Goal: Task Accomplishment & Management: Manage account settings

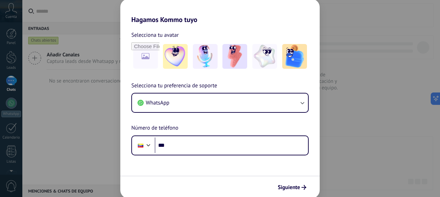
click at [184, 135] on div "Selecciona tu preferencia de soporte WhatsApp Número de teléfono Phone ***" at bounding box center [220, 119] width 200 height 74
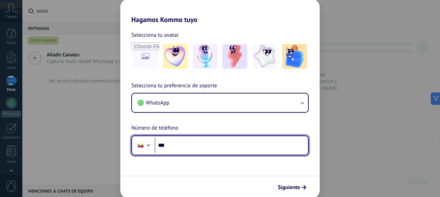
click at [183, 147] on input "***" at bounding box center [231, 146] width 153 height 16
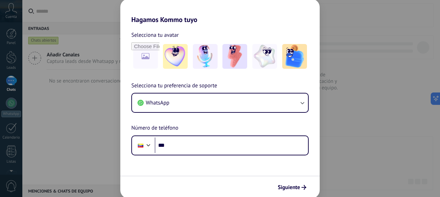
click at [208, 158] on form "Selecciona tu avatar Selecciona tu preferencia de soporte WhatsApp Número de te…" at bounding box center [220, 111] width 200 height 175
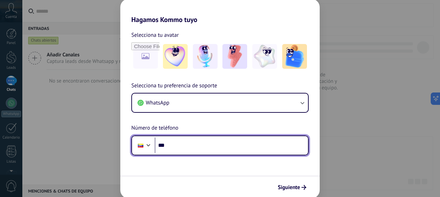
click at [213, 141] on input "***" at bounding box center [231, 146] width 153 height 16
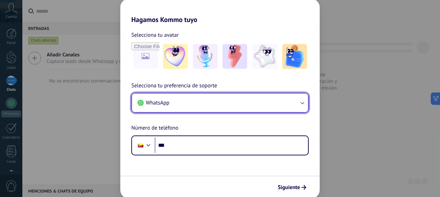
click at [191, 99] on button "WhatsApp" at bounding box center [220, 103] width 176 height 19
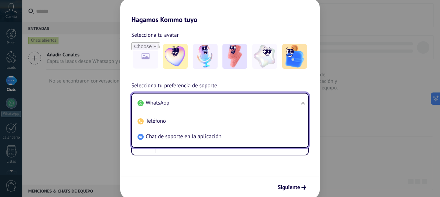
click at [176, 100] on li "WhatsApp" at bounding box center [219, 102] width 168 height 15
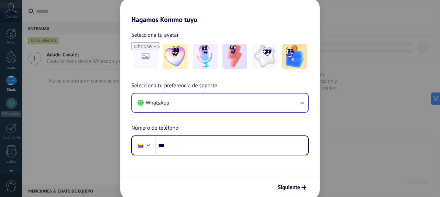
click at [246, 75] on div "Selecciona tu avatar Selecciona tu preferencia de soporte WhatsApp Número de te…" at bounding box center [220, 90] width 200 height 132
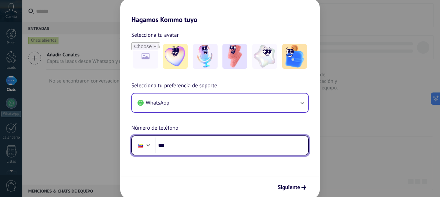
click at [215, 149] on input "***" at bounding box center [231, 146] width 153 height 16
type input "**********"
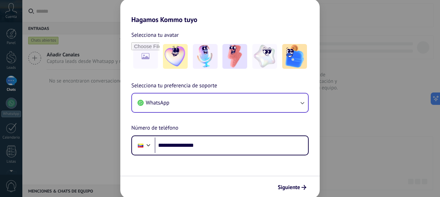
click at [222, 169] on form "**********" at bounding box center [220, 111] width 200 height 175
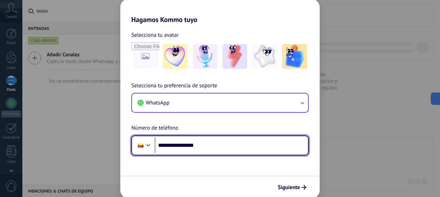
click at [226, 148] on input "**********" at bounding box center [231, 146] width 153 height 16
drag, startPoint x: 216, startPoint y: 146, endPoint x: 302, endPoint y: 143, distance: 86.0
click at [216, 147] on input "**********" at bounding box center [231, 146] width 153 height 16
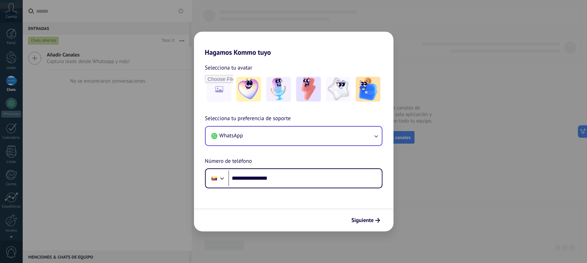
drag, startPoint x: 407, startPoint y: 2, endPoint x: 374, endPoint y: 225, distance: 225.6
click at [374, 197] on button "Siguiente" at bounding box center [365, 220] width 35 height 12
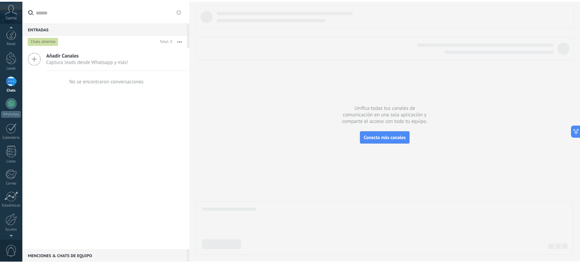
scroll to position [23, 0]
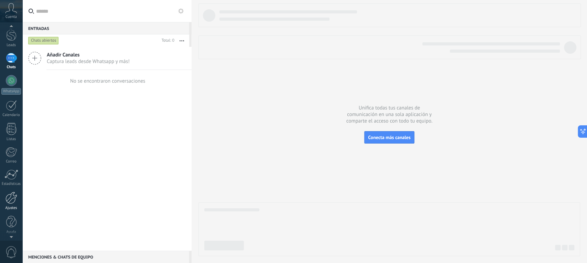
click at [8, 192] on div at bounding box center [12, 198] width 12 height 12
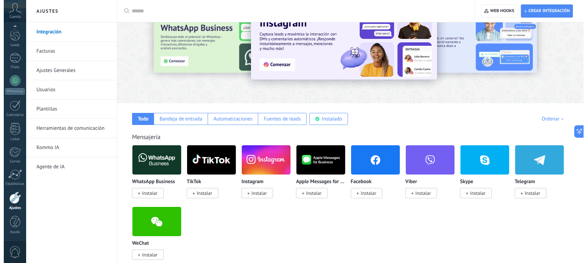
scroll to position [46, 0]
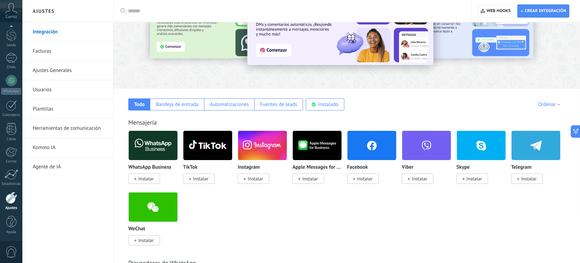
click at [152, 184] on span "Instalar" at bounding box center [144, 178] width 32 height 10
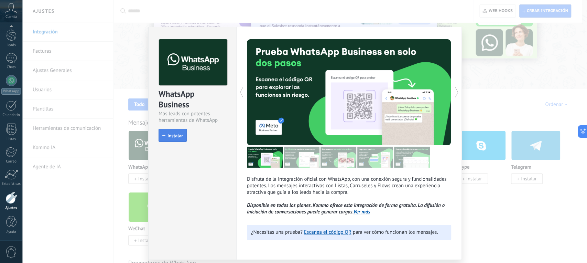
click at [185, 134] on button "Instalar" at bounding box center [173, 135] width 28 height 13
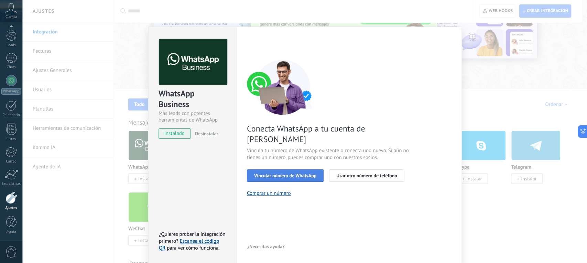
scroll to position [4, 0]
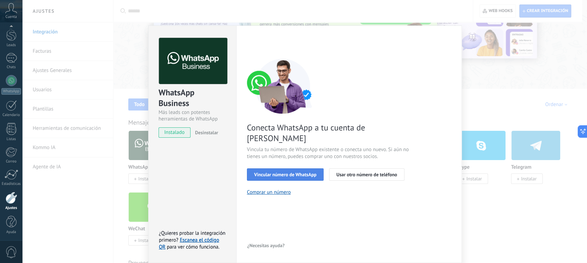
click at [304, 169] on button "Vincular número de WhatsApp" at bounding box center [285, 174] width 77 height 12
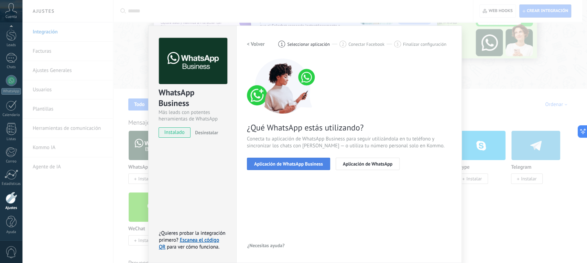
click at [321, 166] on button "Aplicación de WhatsApp Business" at bounding box center [288, 164] width 83 height 12
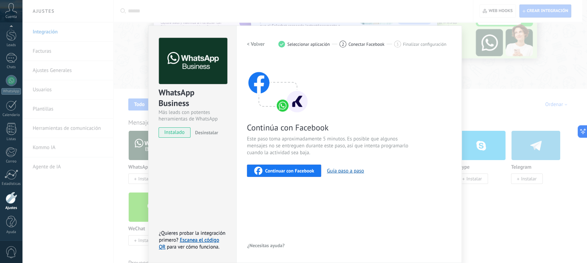
click at [300, 175] on button "Continuar con Facebook" at bounding box center [284, 170] width 75 height 12
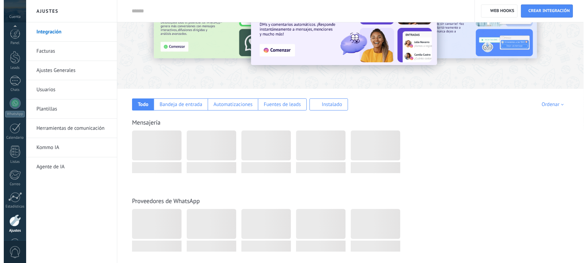
scroll to position [23, 0]
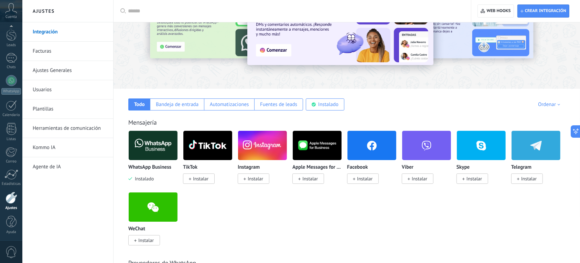
click at [153, 144] on img at bounding box center [153, 145] width 49 height 33
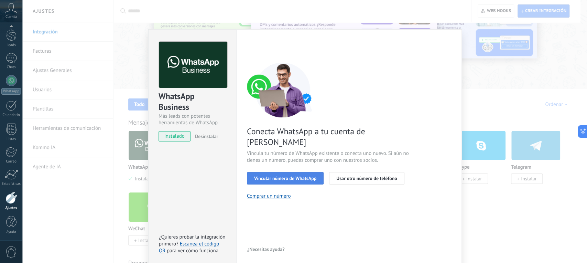
click at [302, 172] on button "Vincular número de WhatsApp" at bounding box center [285, 178] width 77 height 12
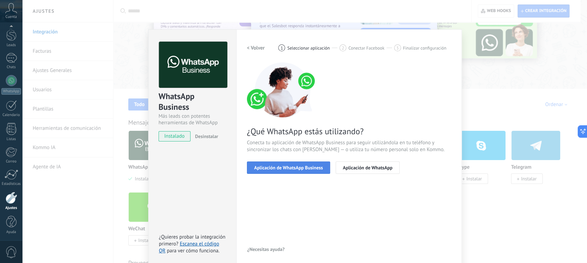
click at [307, 169] on span "Aplicación de WhatsApp Business" at bounding box center [288, 167] width 69 height 5
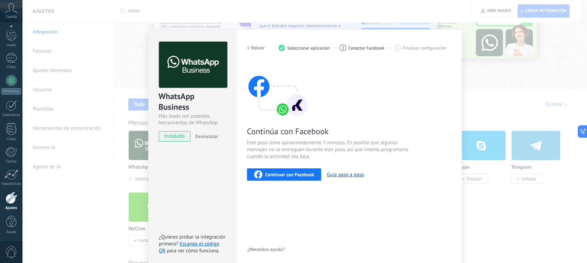
click at [294, 178] on div "Continuar con Facebook" at bounding box center [284, 174] width 60 height 8
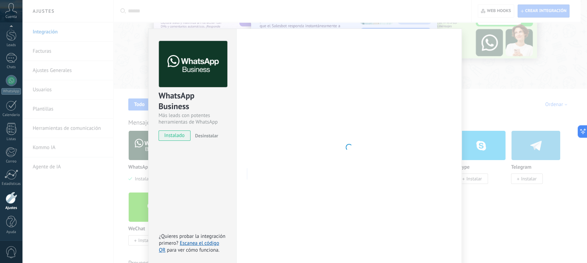
scroll to position [0, 0]
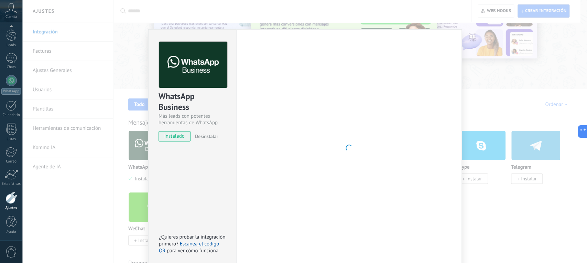
click at [504, 113] on div "WhatsApp Business Más leads con potentes herramientas de WhatsApp instalado Des…" at bounding box center [304, 131] width 565 height 263
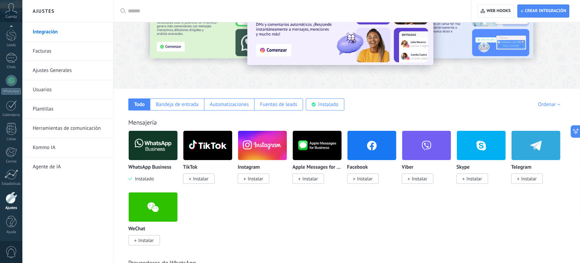
click at [156, 149] on img at bounding box center [153, 145] width 49 height 33
click at [148, 142] on img at bounding box center [153, 145] width 49 height 33
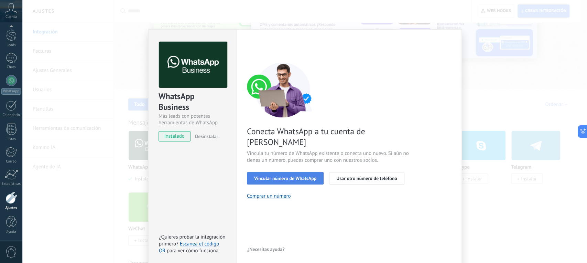
click at [304, 176] on span "Vincular número de WhatsApp" at bounding box center [285, 178] width 62 height 5
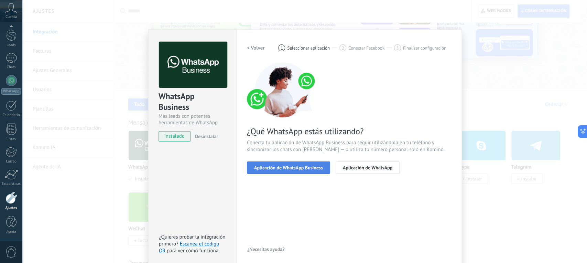
click at [313, 170] on button "Aplicación de WhatsApp Business" at bounding box center [288, 167] width 83 height 12
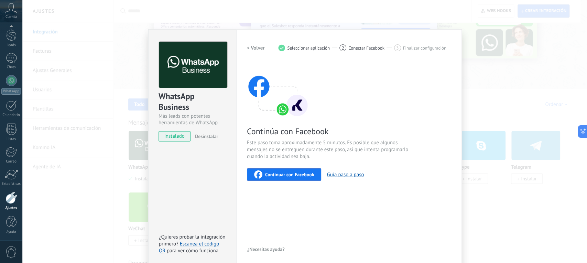
click at [304, 175] on span "Continuar con Facebook" at bounding box center [289, 174] width 49 height 5
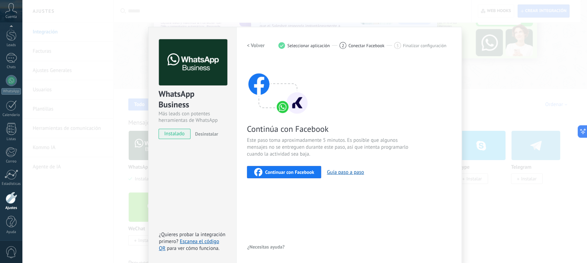
scroll to position [4, 0]
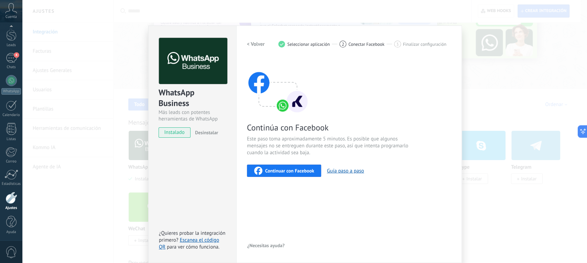
click at [506, 50] on div "WhatsApp Business Más leads con potentes herramientas de WhatsApp instalado Des…" at bounding box center [304, 131] width 565 height 263
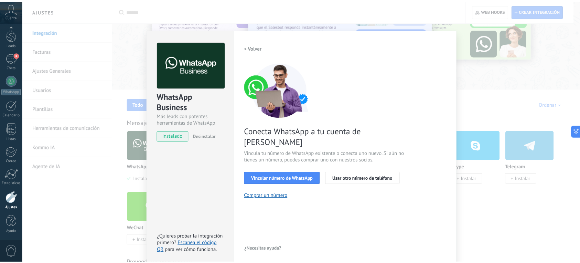
scroll to position [0, 0]
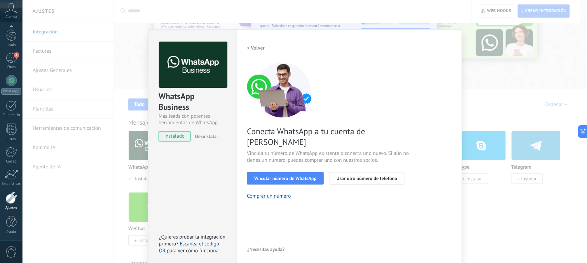
click at [498, 80] on div "WhatsApp Business Más leads con potentes herramientas de WhatsApp instalado Des…" at bounding box center [304, 131] width 565 height 263
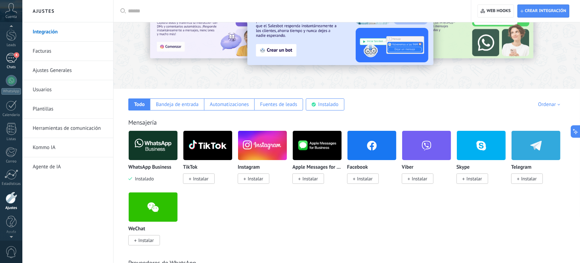
click at [14, 58] on div "4" at bounding box center [11, 58] width 11 height 10
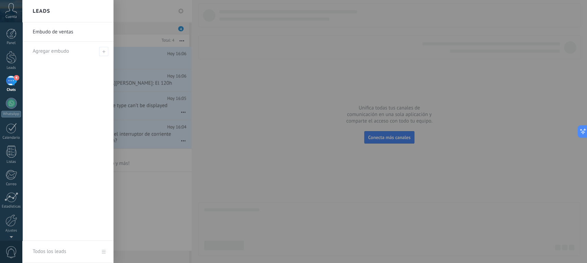
click at [312, 95] on div at bounding box center [315, 131] width 587 height 263
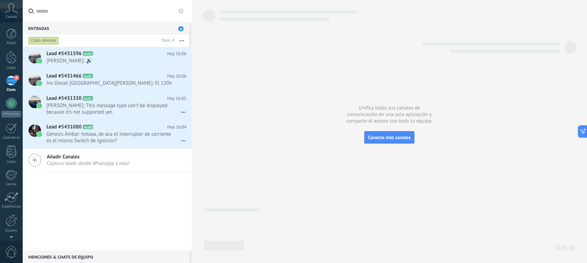
click at [7, 12] on icon at bounding box center [11, 8] width 12 height 10
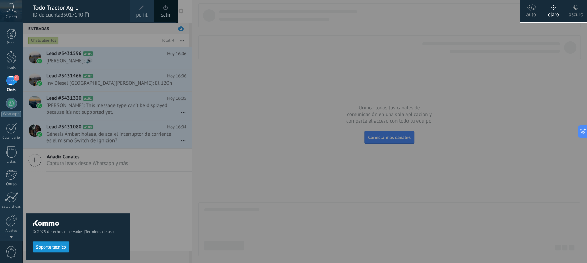
click at [283, 61] on div at bounding box center [315, 131] width 587 height 263
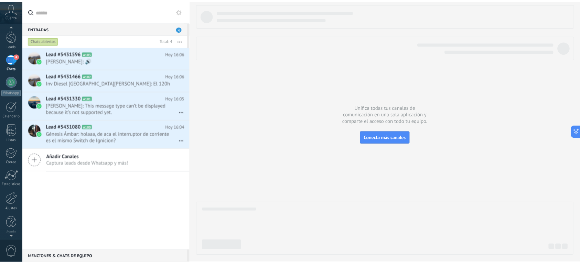
scroll to position [23, 0]
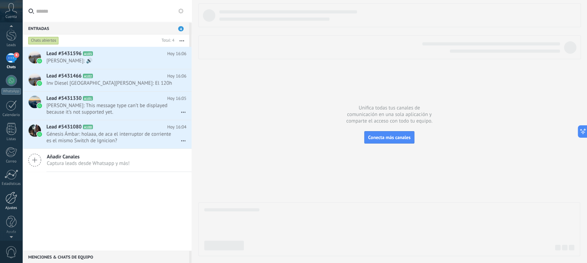
click at [6, 206] on div "Ajustes" at bounding box center [11, 208] width 20 height 4
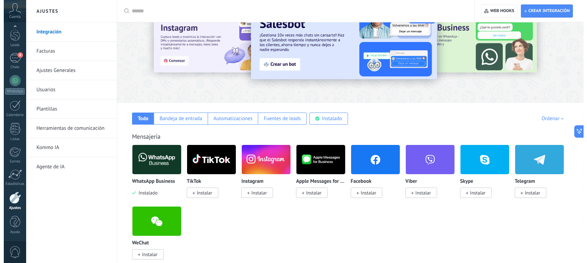
scroll to position [46, 0]
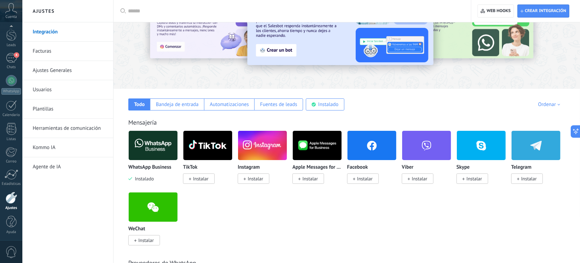
click at [261, 152] on img at bounding box center [262, 145] width 49 height 33
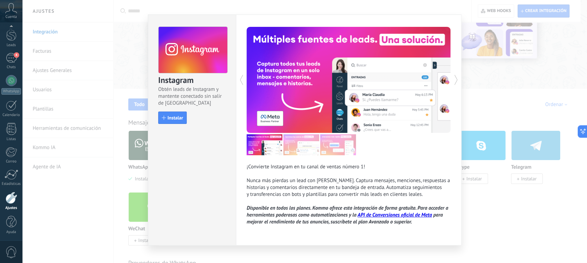
scroll to position [16, 0]
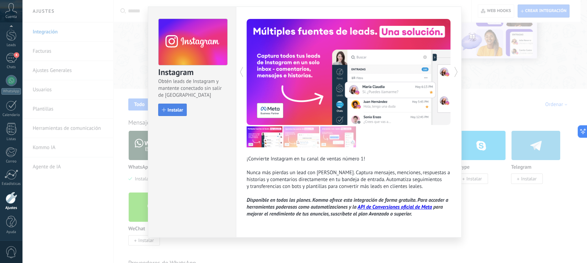
click at [168, 110] on span "Instalar" at bounding box center [175, 109] width 15 height 5
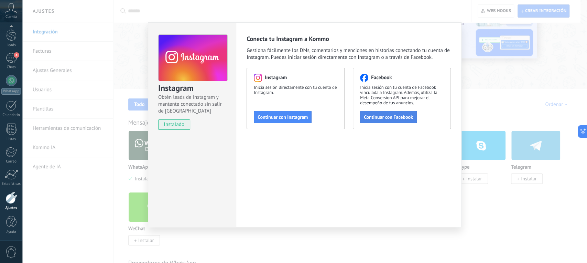
click at [374, 120] on button "Continuar con Facebook" at bounding box center [388, 117] width 57 height 12
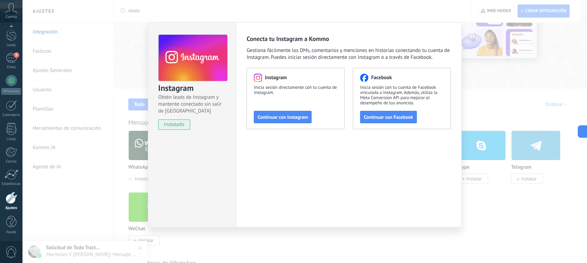
click at [507, 104] on div "Instagram Obtén leads de Instagram y mantente conectado sin salir de Kommo inst…" at bounding box center [304, 131] width 565 height 263
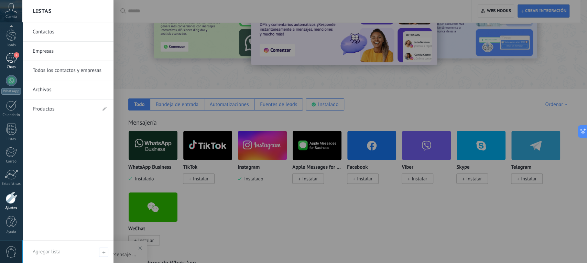
click at [14, 52] on div "Panel Leads 5 Chats WhatsApp Clientes" at bounding box center [11, 123] width 22 height 235
click at [14, 61] on div "5" at bounding box center [11, 58] width 11 height 10
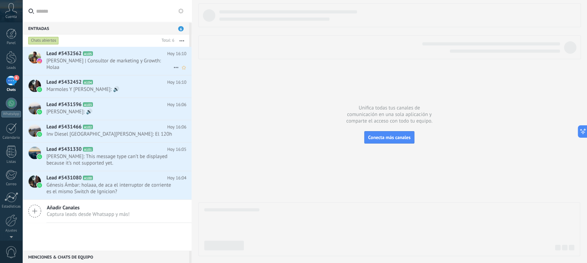
click at [132, 59] on span "Joan V. | Consultor de marketing y Growth: Holaa" at bounding box center [109, 63] width 127 height 13
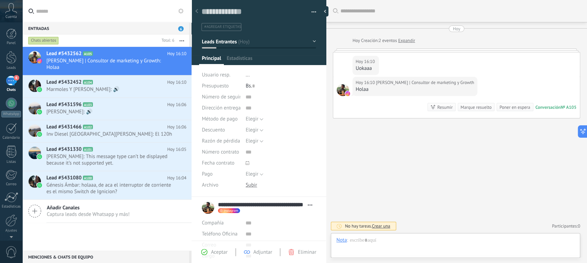
scroll to position [10, 0]
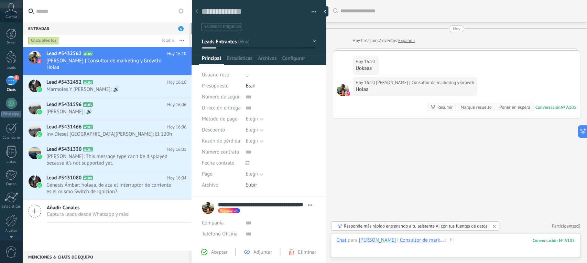
click at [498, 241] on div at bounding box center [455, 247] width 238 height 21
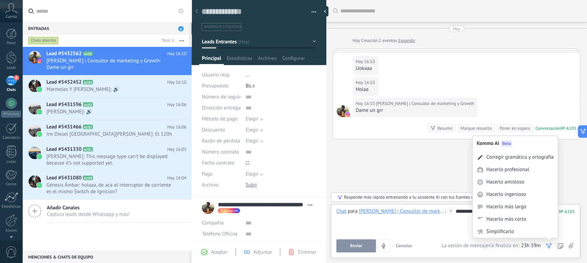
click at [433, 223] on div "**********" at bounding box center [455, 221] width 238 height 26
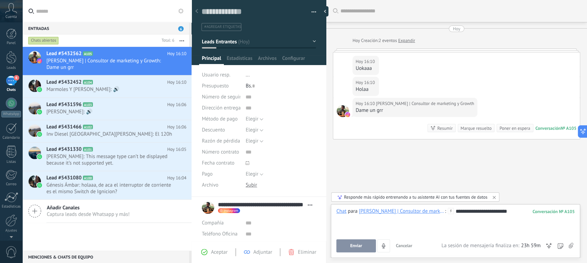
click at [512, 213] on div "**********" at bounding box center [455, 221] width 238 height 26
click at [411, 222] on div at bounding box center [455, 225] width 238 height 7
click at [409, 247] on span "Cancelar" at bounding box center [404, 246] width 17 height 6
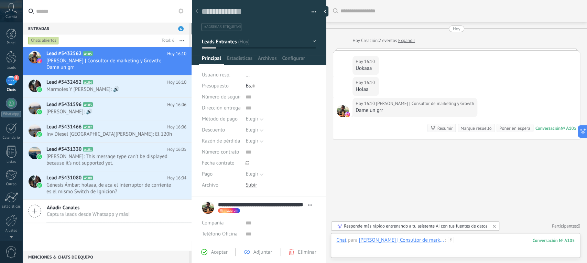
click at [482, 243] on div at bounding box center [455, 247] width 238 height 21
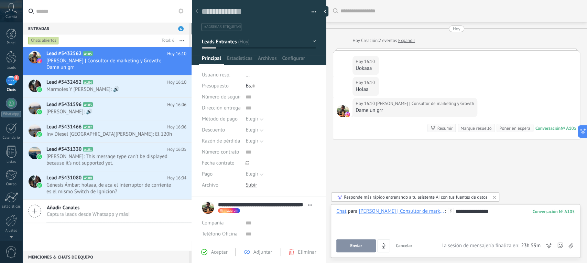
click at [350, 251] on button "Enviar" at bounding box center [356, 245] width 40 height 13
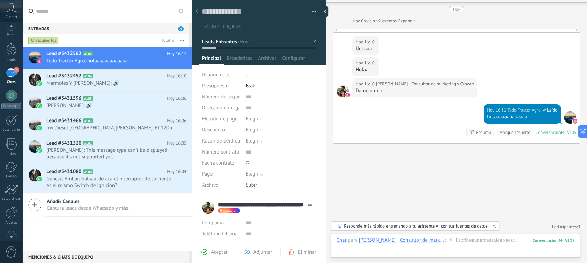
scroll to position [0, 0]
click at [13, 9] on icon at bounding box center [11, 8] width 12 height 10
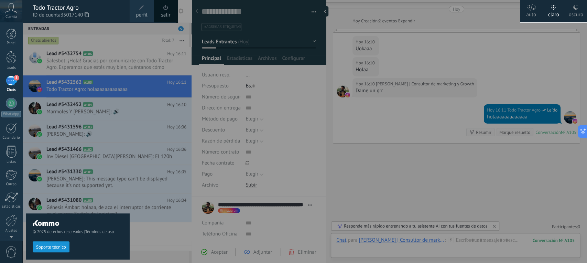
click at [138, 12] on span "perfil" at bounding box center [141, 15] width 11 height 8
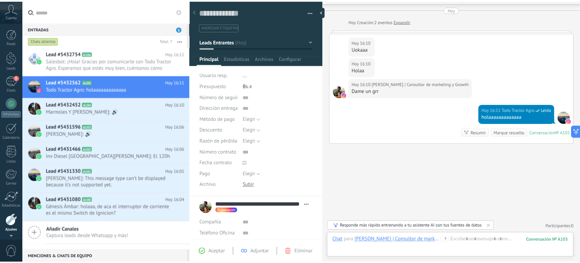
scroll to position [23, 0]
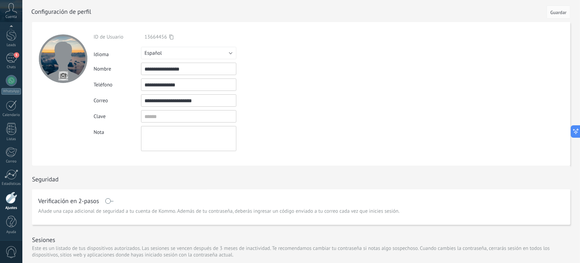
click at [72, 59] on div at bounding box center [63, 58] width 49 height 49
click at [63, 77] on input "file" at bounding box center [63, 76] width 10 height 10
type input "**********"
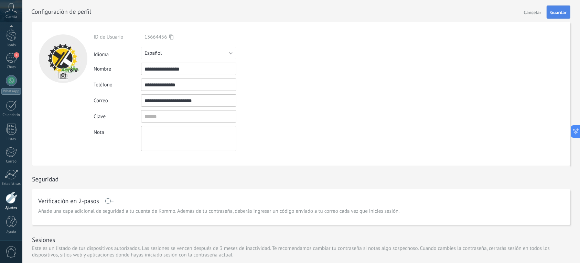
click at [560, 13] on span "Guardar" at bounding box center [558, 12] width 16 height 5
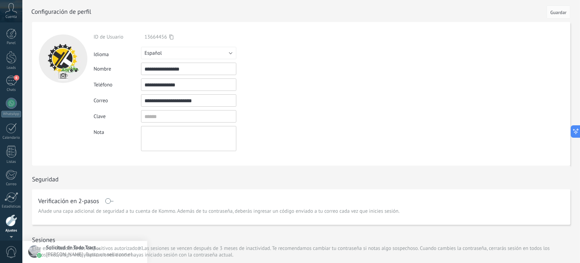
click at [14, 11] on icon at bounding box center [11, 8] width 12 height 10
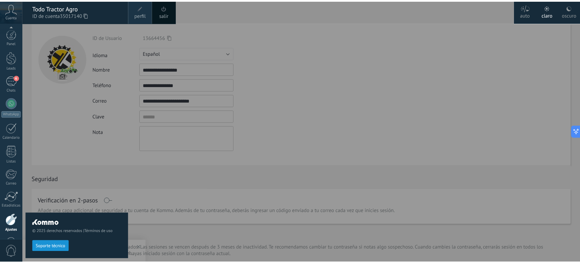
scroll to position [23, 0]
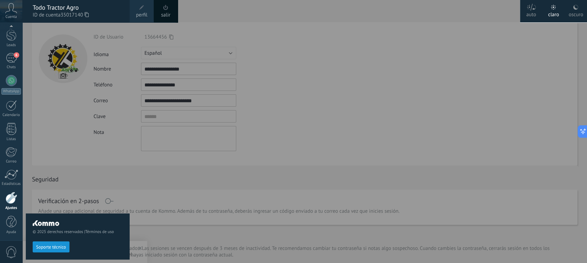
click at [13, 196] on div at bounding box center [12, 198] width 12 height 12
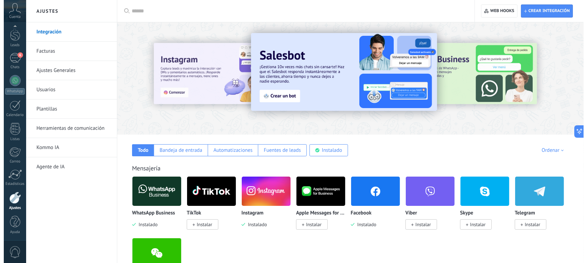
scroll to position [46, 0]
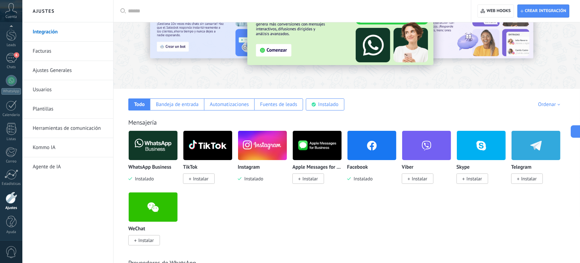
click at [199, 176] on span "Instalar" at bounding box center [200, 178] width 15 height 6
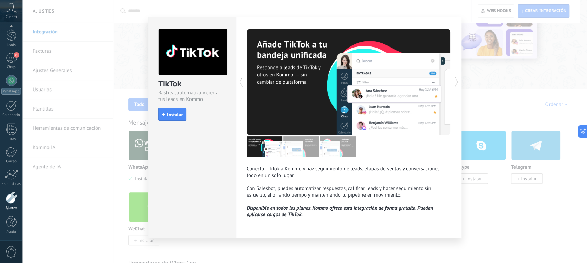
scroll to position [8, 0]
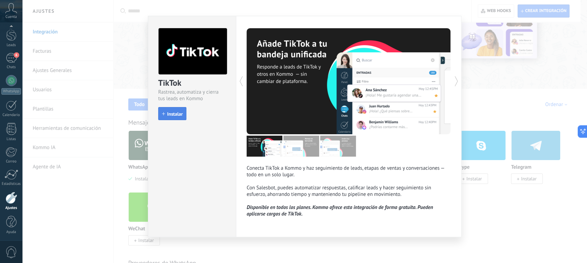
click at [174, 116] on button "Instalar" at bounding box center [172, 113] width 28 height 13
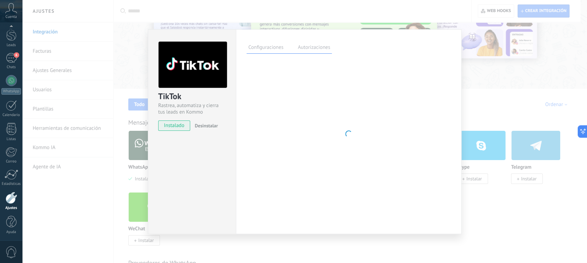
scroll to position [0, 0]
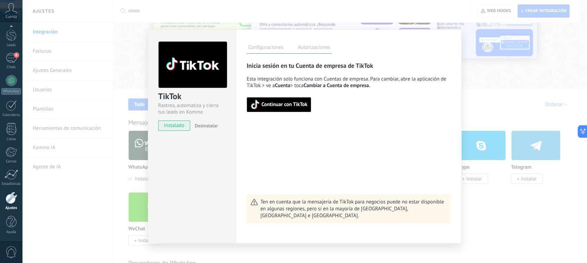
click at [284, 110] on button "Continuar con TikTok" at bounding box center [279, 104] width 65 height 15
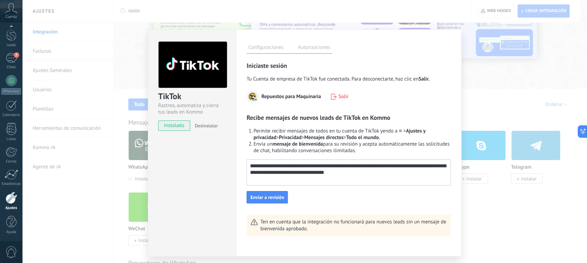
click at [301, 173] on textarea "**********" at bounding box center [348, 169] width 202 height 19
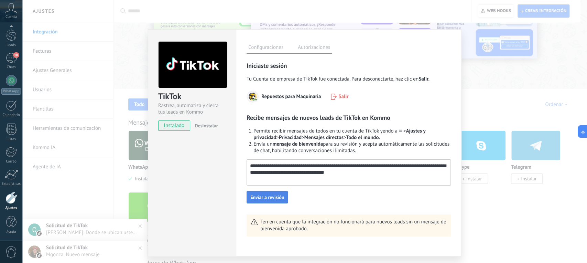
click at [276, 195] on span "Enviar a revisión" at bounding box center [267, 197] width 34 height 5
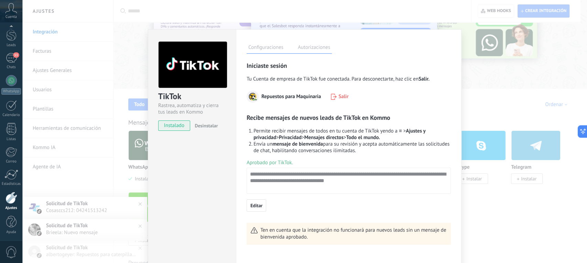
scroll to position [2, 0]
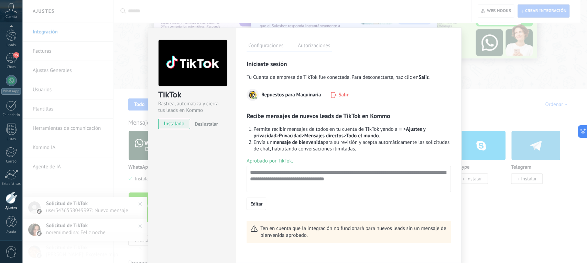
click at [465, 205] on div "TikTok Rastrea, automatiza y cierra tus leads en Kommo instalado Desinstalar Co…" at bounding box center [304, 131] width 565 height 263
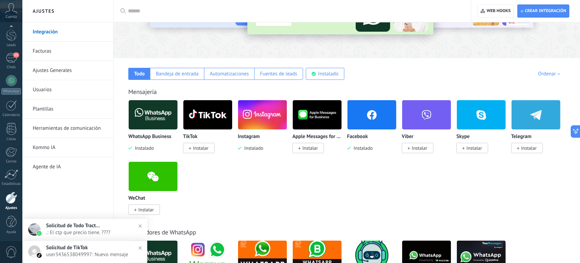
scroll to position [46, 0]
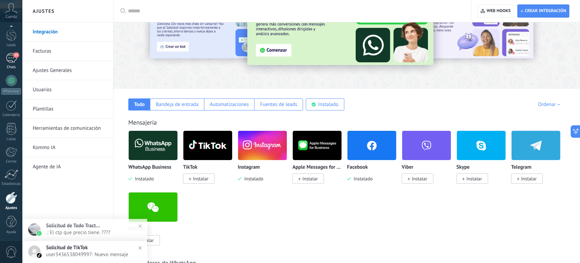
click at [9, 62] on div "15" at bounding box center [11, 58] width 11 height 10
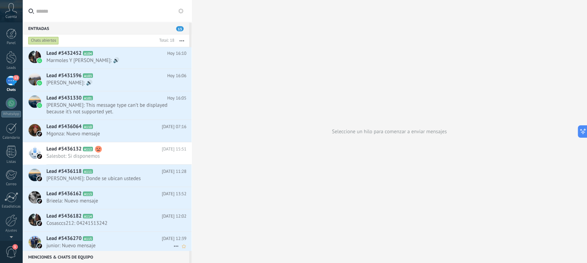
scroll to position [119, 0]
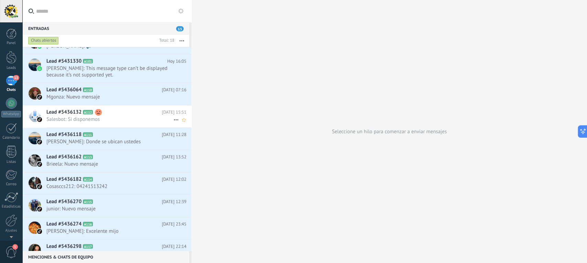
scroll to position [163, 0]
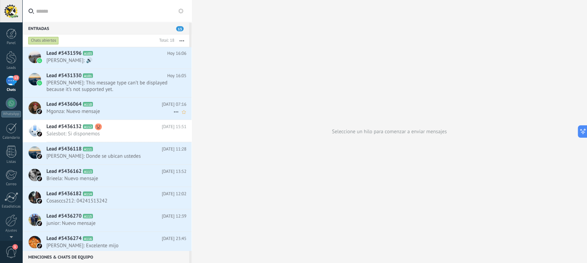
drag, startPoint x: 125, startPoint y: 108, endPoint x: 112, endPoint y: 98, distance: 15.7
click at [112, 98] on div "Lead #5436064 A110 [DATE] 07:16 Mgonza: Nuevo mensaje" at bounding box center [118, 108] width 145 height 22
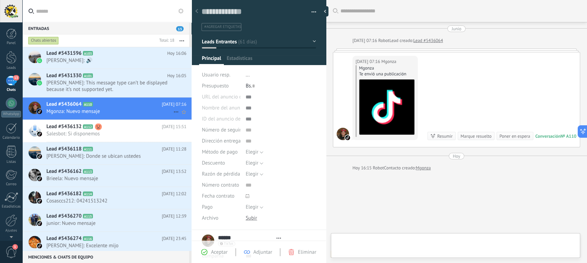
scroll to position [10, 0]
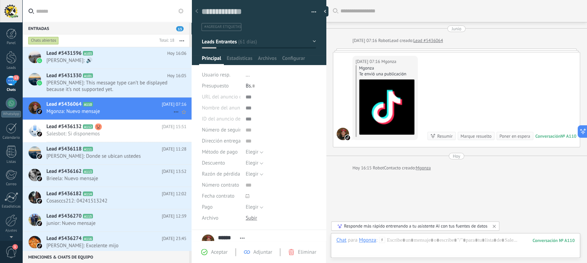
click at [173, 111] on icon at bounding box center [176, 112] width 8 height 8
click at [198, 10] on div at bounding box center [197, 11] width 10 height 13
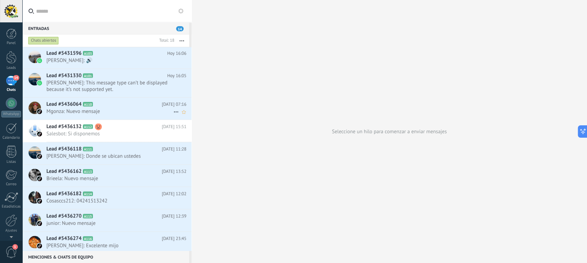
click at [175, 110] on icon at bounding box center [176, 112] width 8 height 8
click at [197, 133] on span "Conversación cerrada" at bounding box center [207, 129] width 47 height 14
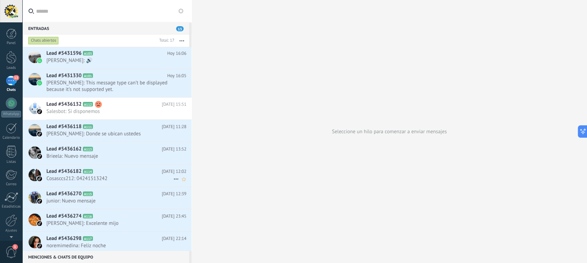
scroll to position [189, 0]
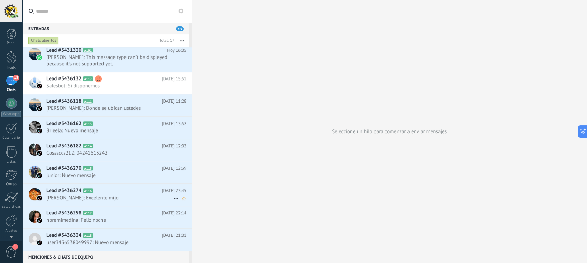
click at [110, 194] on span "[PERSON_NAME]: Excelente mijo" at bounding box center [109, 197] width 127 height 7
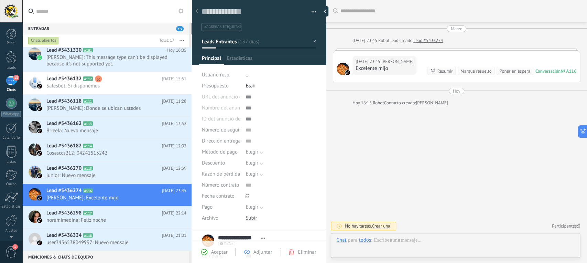
scroll to position [10, 0]
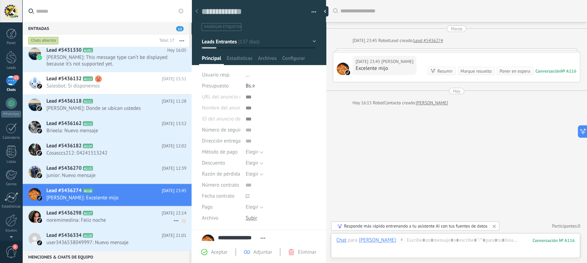
click at [113, 217] on span "noremimedina: Feliz noche" at bounding box center [109, 220] width 127 height 7
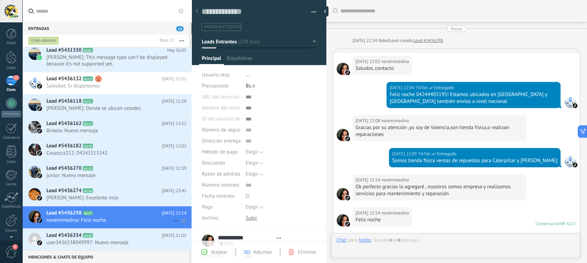
scroll to position [142, 0]
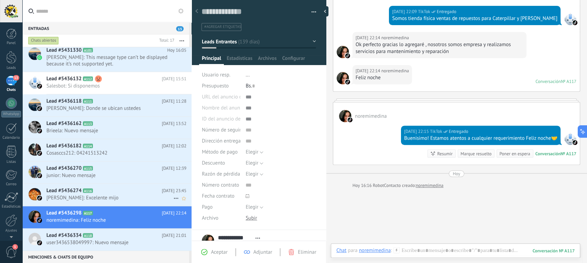
click at [115, 197] on span "[PERSON_NAME]: Excelente mijo" at bounding box center [109, 197] width 127 height 7
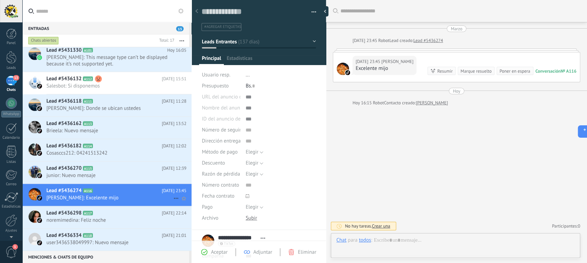
scroll to position [10, 0]
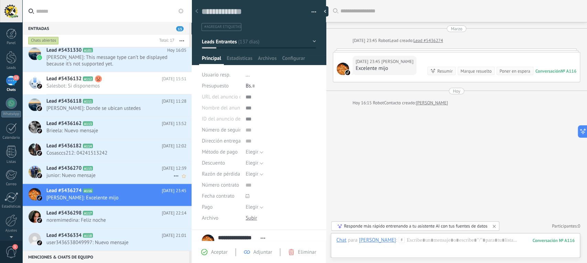
click at [118, 172] on span "junior: Nuevo mensaje" at bounding box center [109, 175] width 127 height 7
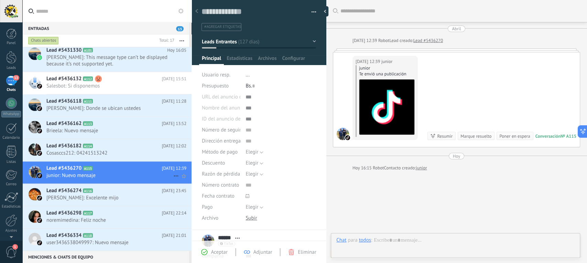
scroll to position [28, 0]
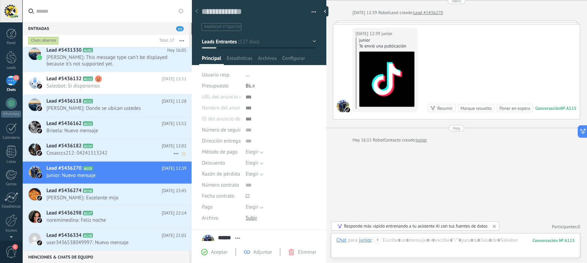
click at [118, 154] on span "Cosasccs212: 04241513242" at bounding box center [109, 153] width 127 height 7
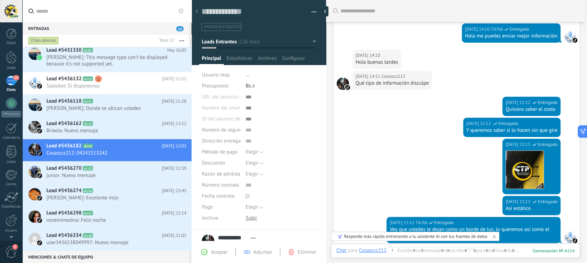
scroll to position [13, 0]
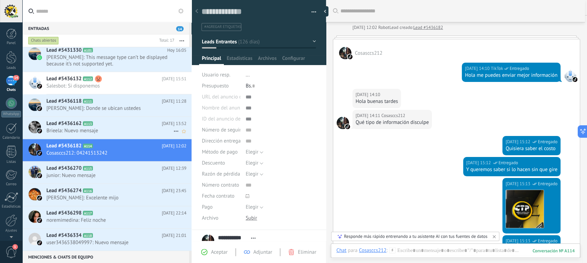
click at [105, 125] on h2 "Lead #5436162 A113" at bounding box center [103, 123] width 115 height 7
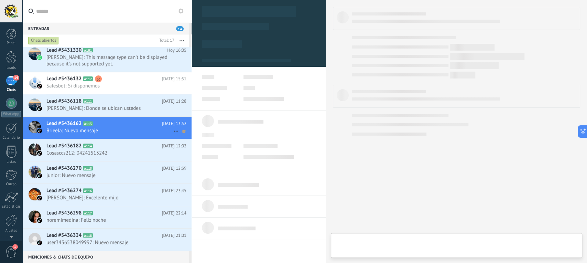
scroll to position [10, 0]
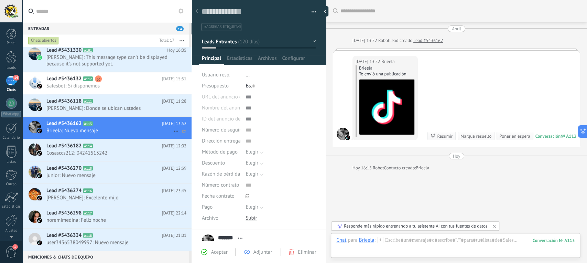
click at [173, 131] on icon at bounding box center [176, 131] width 8 height 8
click at [202, 147] on span "Conversación cerrada" at bounding box center [207, 148] width 47 height 14
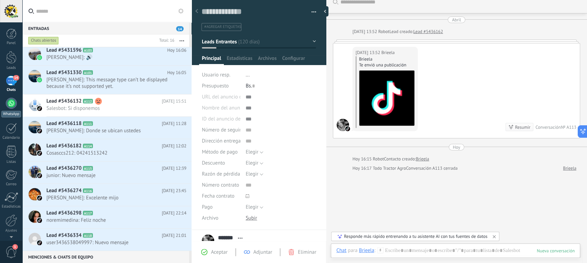
click at [11, 109] on link "WhatsApp" at bounding box center [11, 108] width 22 height 20
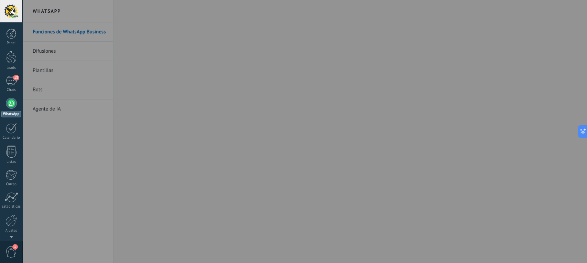
click at [9, 16] on div at bounding box center [11, 11] width 22 height 22
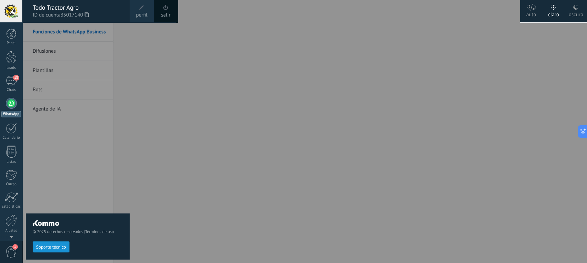
click at [7, 11] on div at bounding box center [11, 11] width 22 height 22
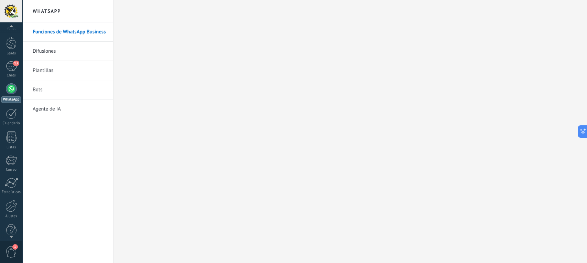
scroll to position [23, 0]
click at [11, 246] on span "1" at bounding box center [12, 252] width 12 height 12
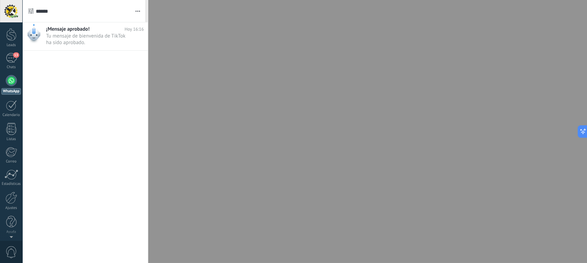
scroll to position [0, 0]
click at [13, 37] on div at bounding box center [11, 34] width 10 height 10
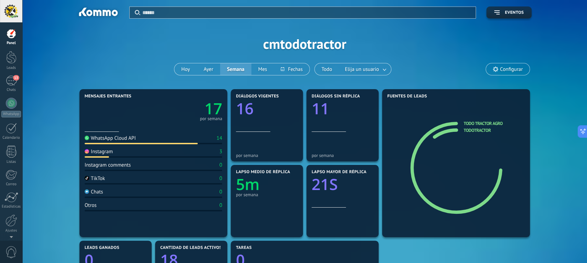
click at [8, 73] on div "Panel Leads 13 Chats WhatsApp Clientes" at bounding box center [11, 146] width 22 height 235
click at [11, 78] on div "13" at bounding box center [11, 81] width 11 height 10
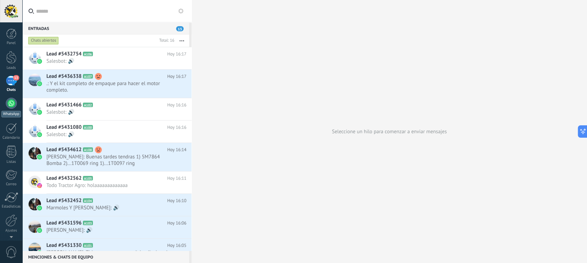
click at [9, 106] on div at bounding box center [11, 103] width 11 height 11
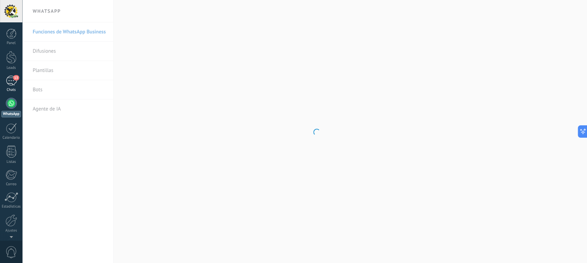
click at [9, 82] on div "13" at bounding box center [11, 81] width 11 height 10
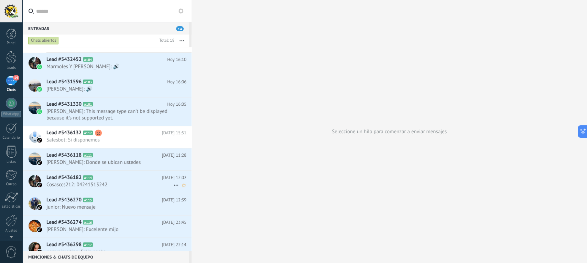
scroll to position [159, 0]
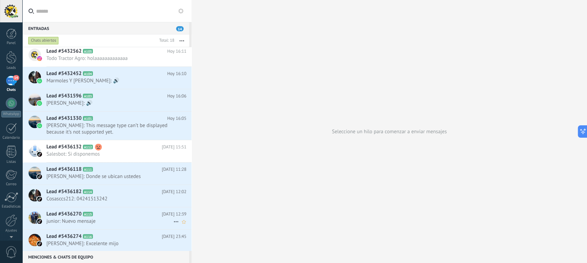
click at [108, 219] on span "junior: Nuevo mensaje" at bounding box center [109, 221] width 127 height 7
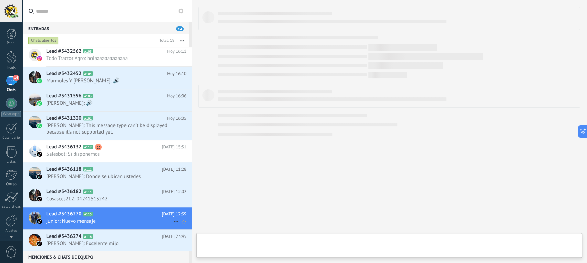
scroll to position [10, 0]
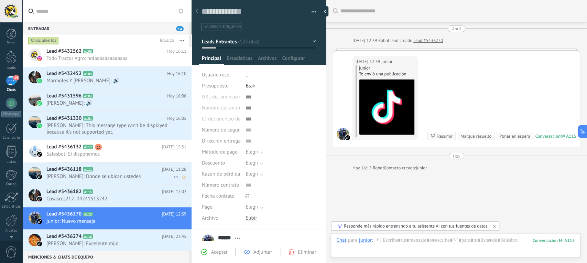
click at [112, 171] on h2 "Lead #5436118 A111" at bounding box center [103, 169] width 115 height 7
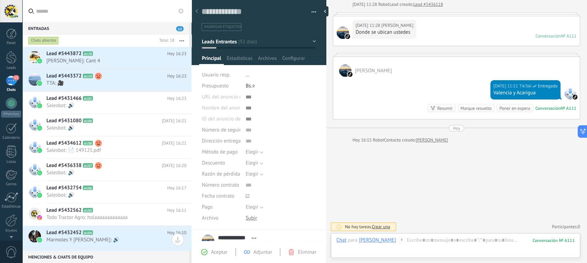
click at [142, 11] on input "text" at bounding box center [111, 11] width 150 height 22
click at [197, 11] on icon at bounding box center [196, 11] width 3 height 4
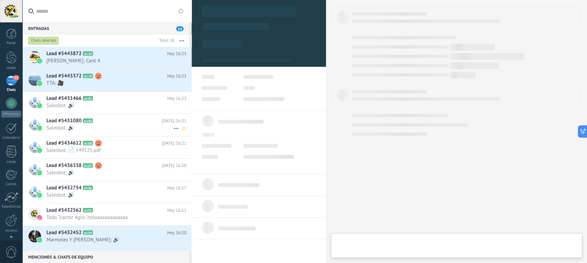
type textarea "**********"
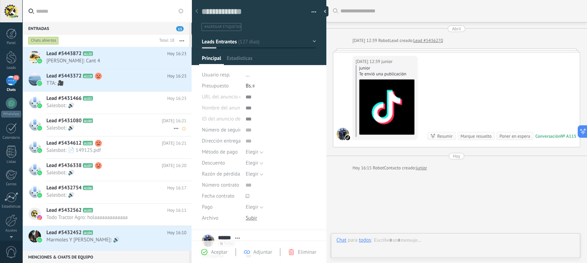
scroll to position [28, 0]
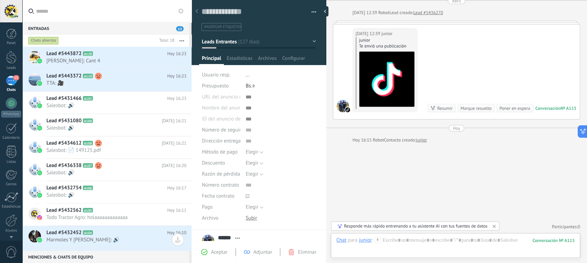
click at [139, 17] on input "text" at bounding box center [111, 11] width 150 height 22
click at [196, 12] on use at bounding box center [196, 11] width 3 height 4
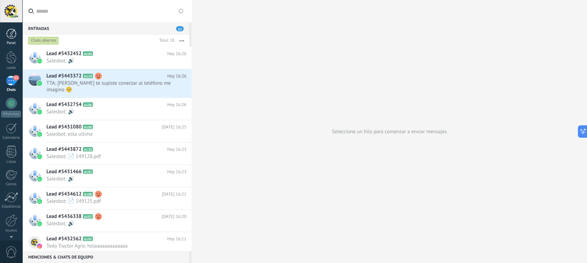
click at [6, 33] on div at bounding box center [11, 34] width 10 height 10
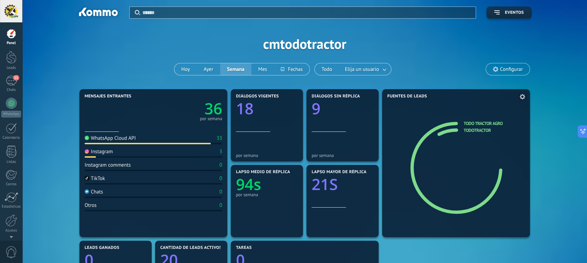
click at [444, 132] on icon at bounding box center [456, 168] width 76 height 76
click at [5, 78] on link "11 Chats" at bounding box center [11, 84] width 22 height 17
